Goal: Submit feedback/report problem: Submit feedback/report problem

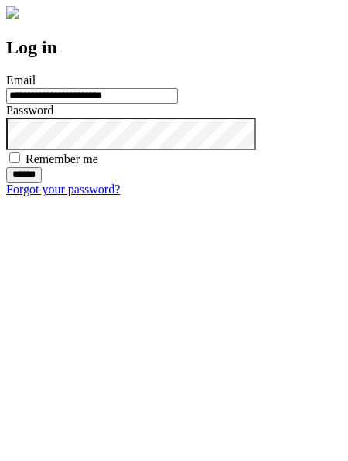
type input "**********"
click at [42, 183] on input "******" at bounding box center [24, 174] width 36 height 15
